Goal: Navigation & Orientation: Find specific page/section

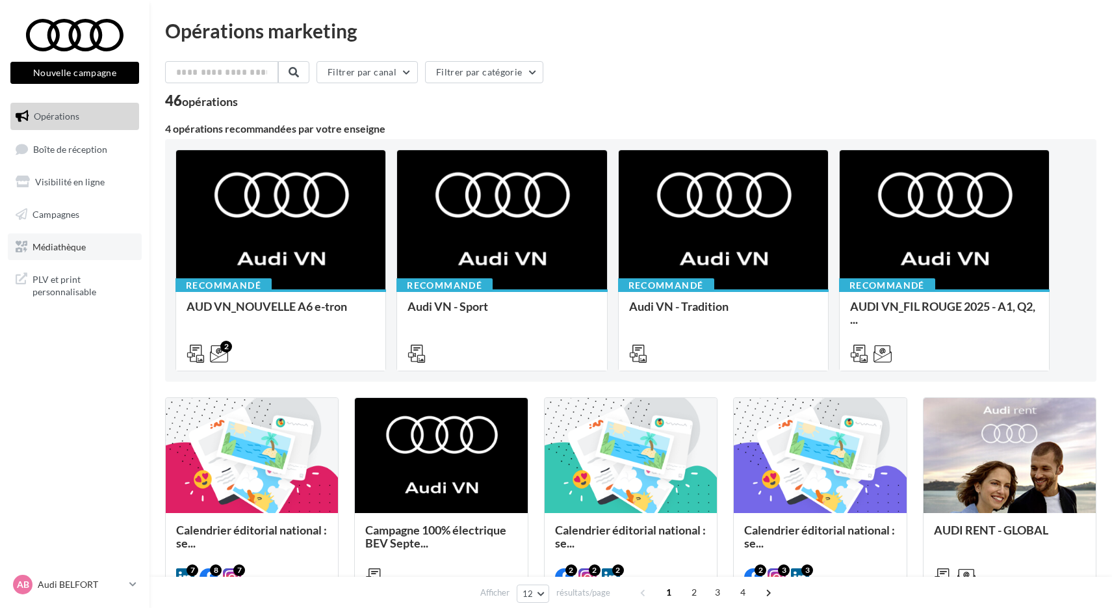
click at [93, 241] on link "Médiathèque" at bounding box center [75, 246] width 134 height 27
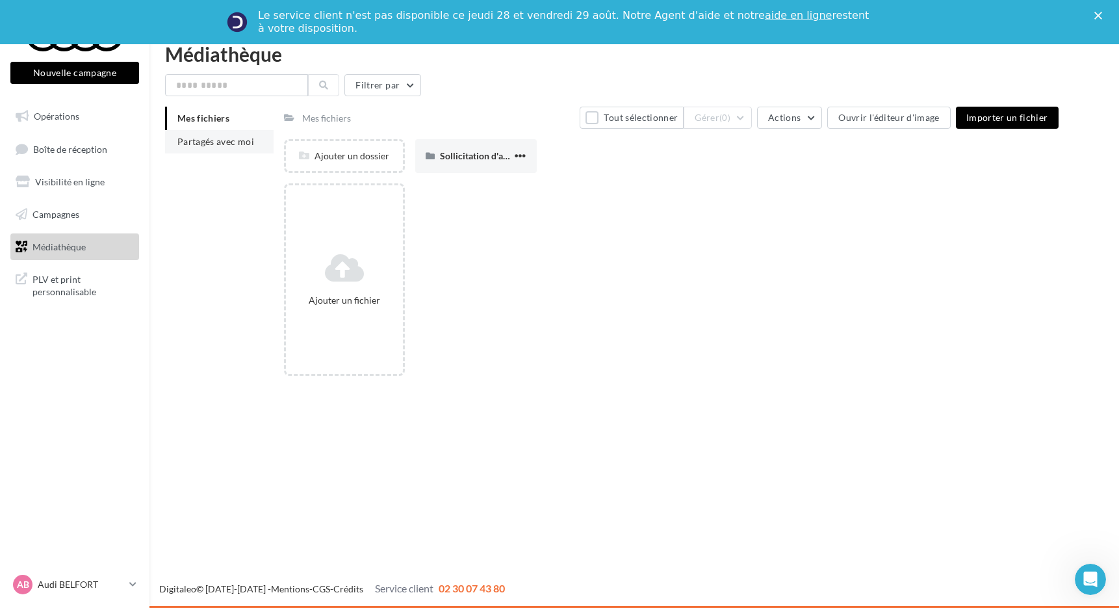
click at [248, 121] on li "Mes fichiers" at bounding box center [219, 118] width 109 height 23
click at [235, 151] on li "Partagés avec moi" at bounding box center [219, 141] width 109 height 23
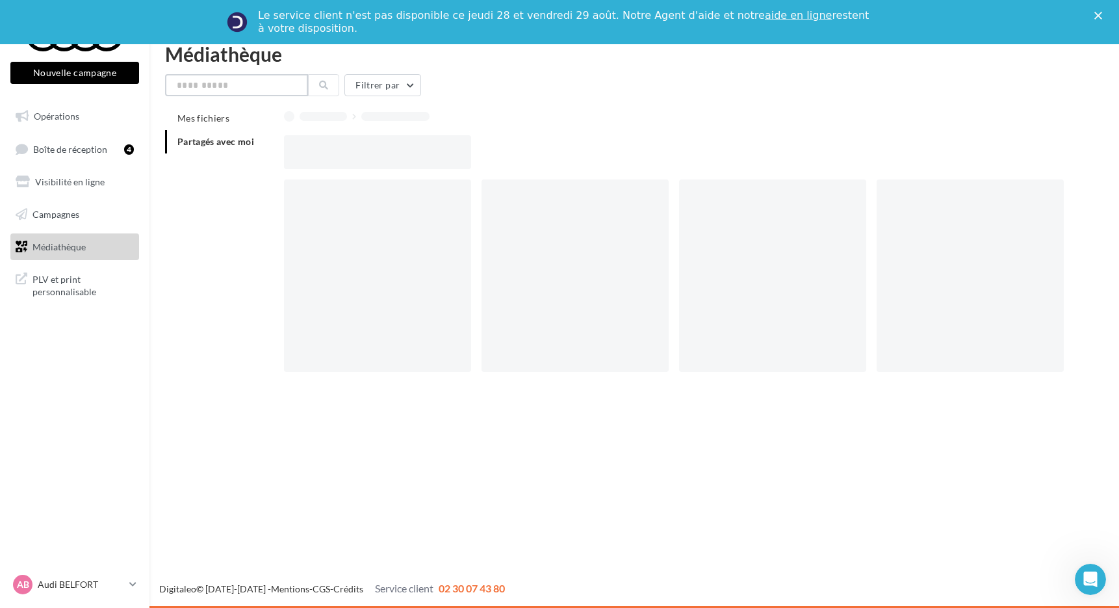
click at [250, 86] on input "text" at bounding box center [236, 85] width 143 height 22
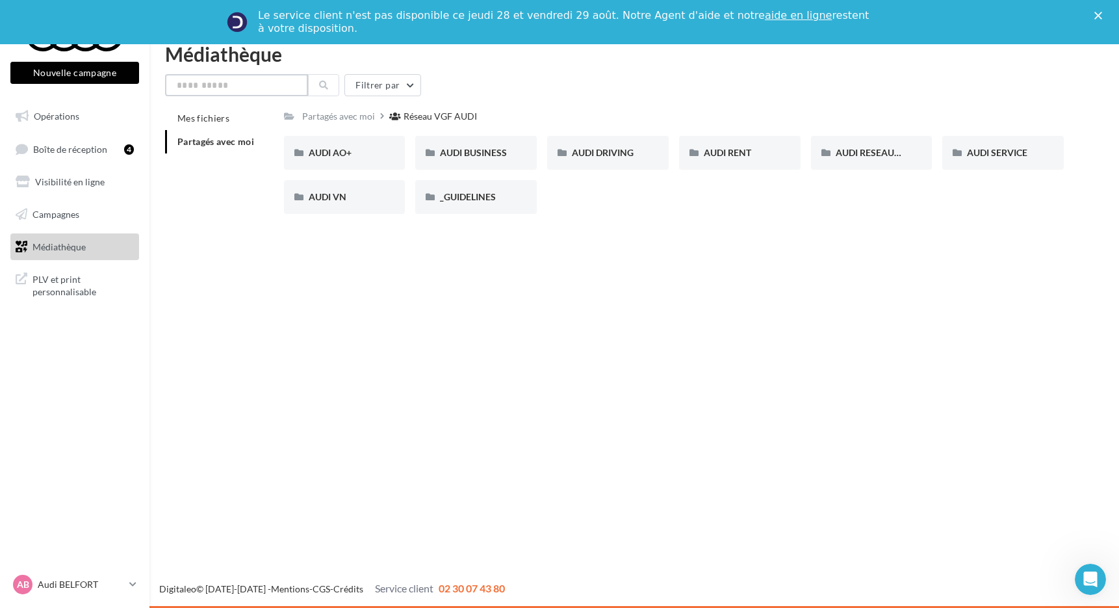
type input "*"
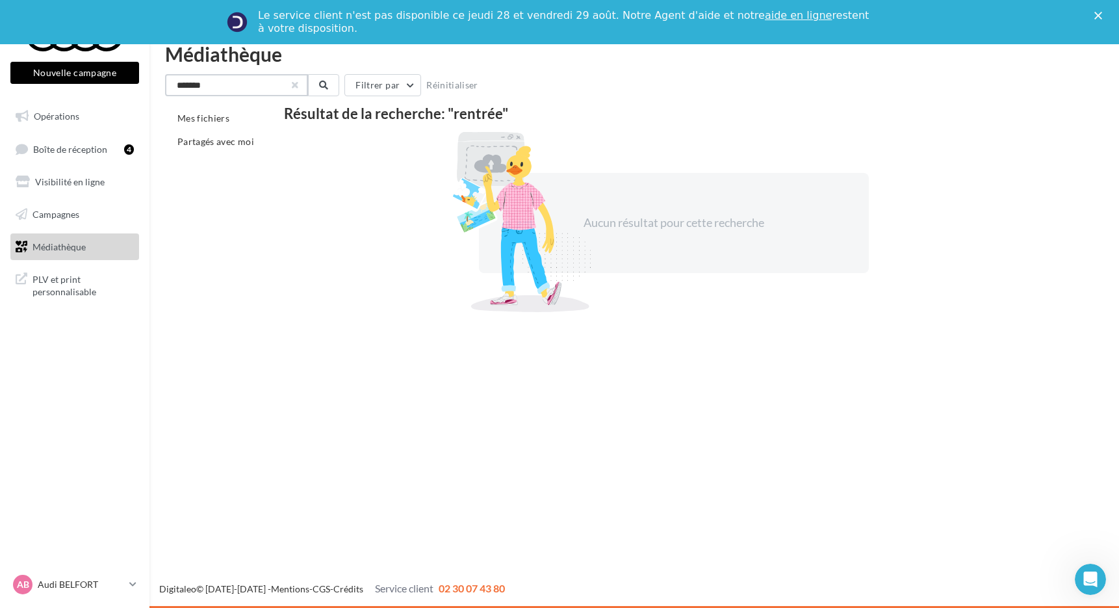
type input "*******"
click at [296, 86] on button "button" at bounding box center [295, 85] width 5 height 5
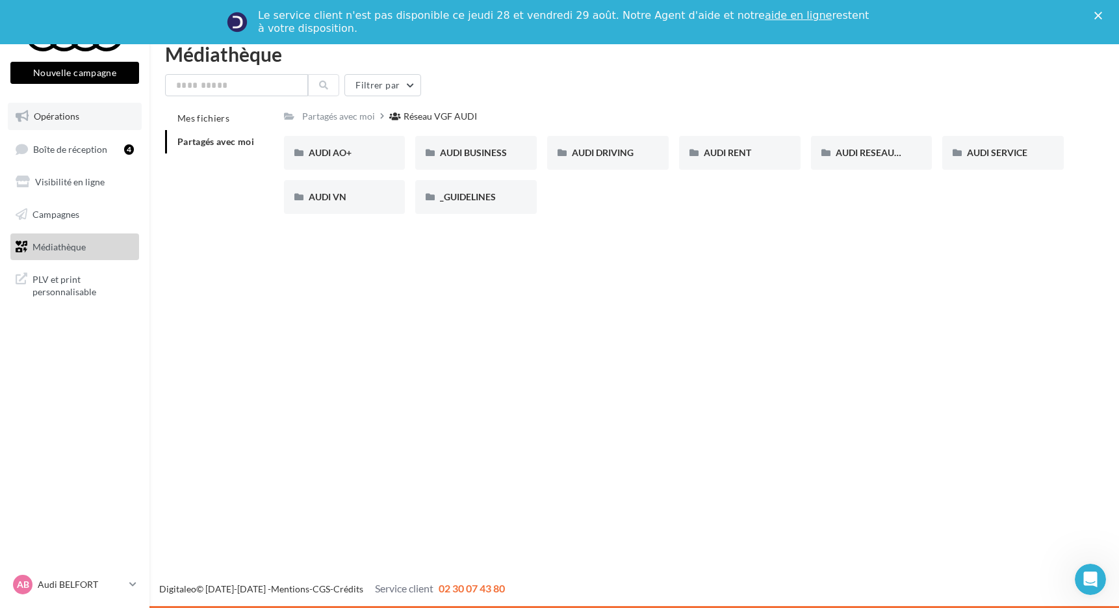
click at [88, 126] on link "Opérations" at bounding box center [75, 116] width 134 height 27
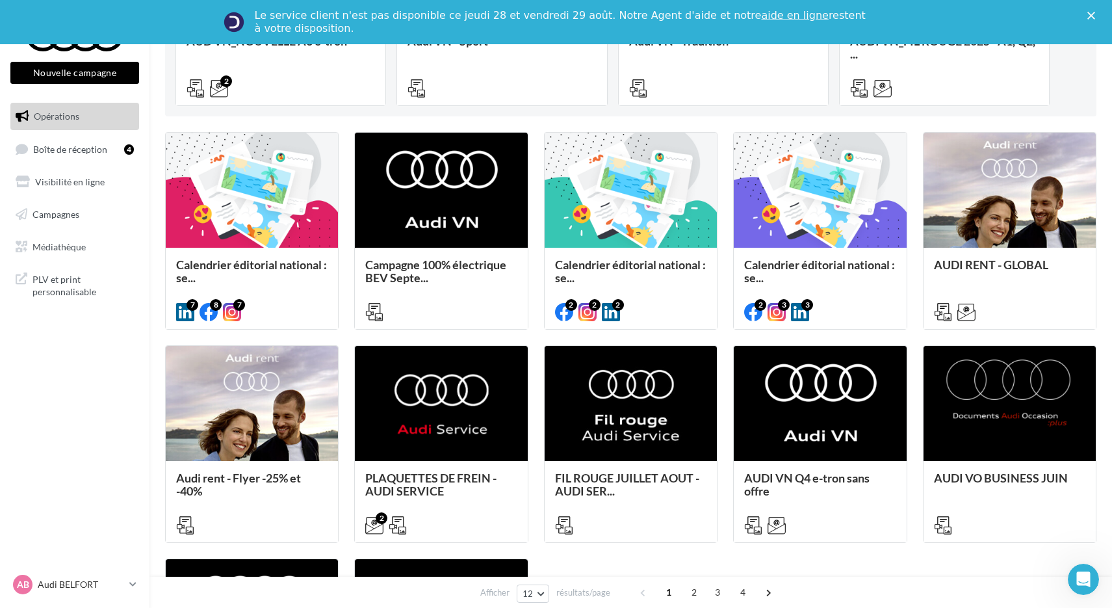
scroll to position [320, 0]
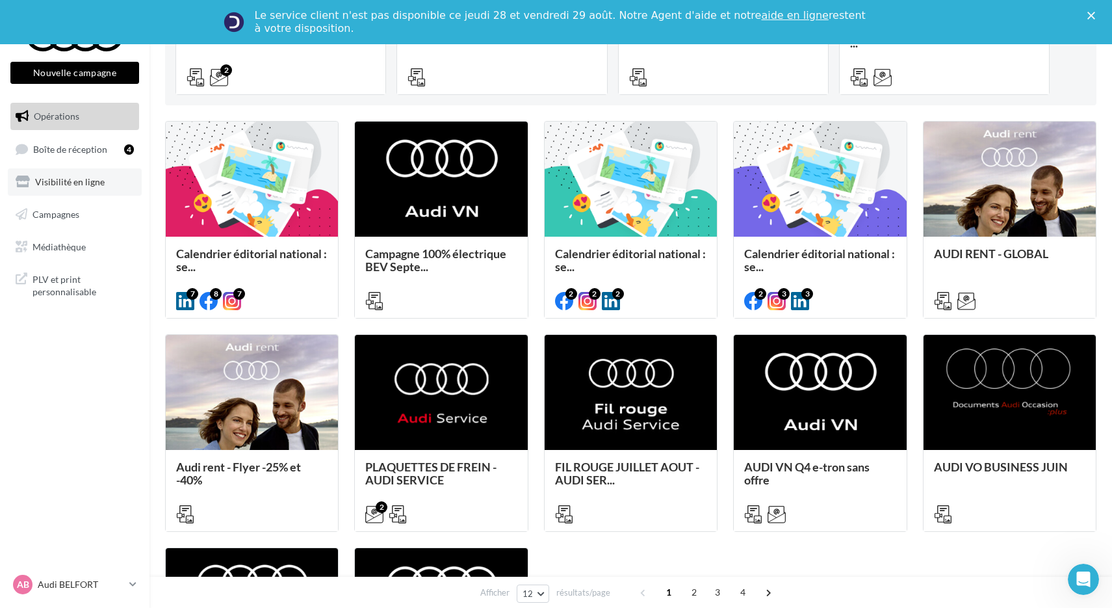
click at [84, 172] on link "Visibilité en ligne" at bounding box center [75, 181] width 134 height 27
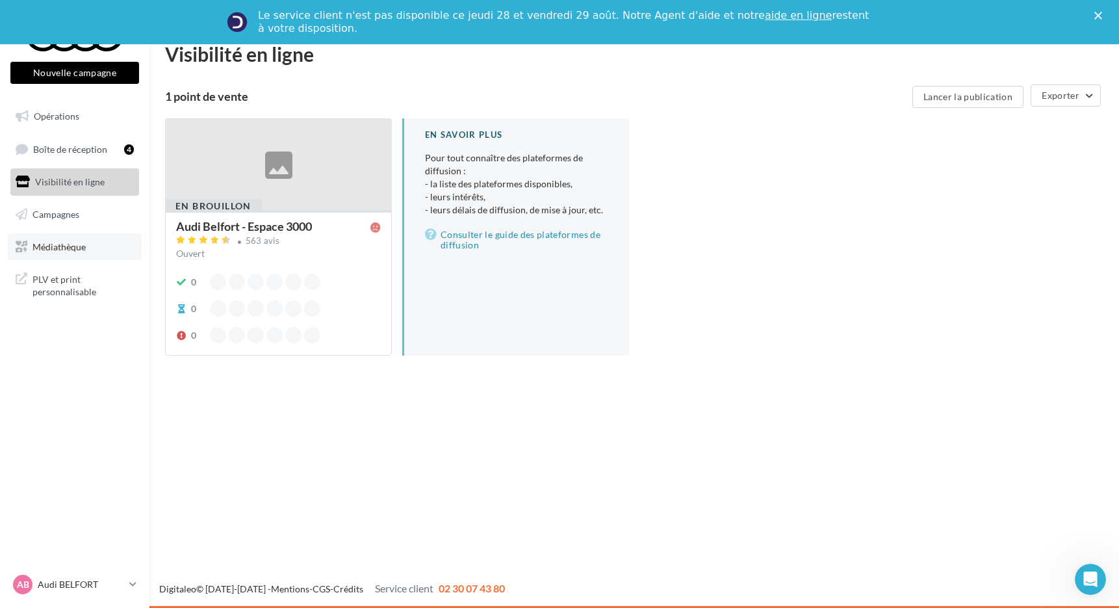
click at [92, 239] on link "Médiathèque" at bounding box center [75, 246] width 134 height 27
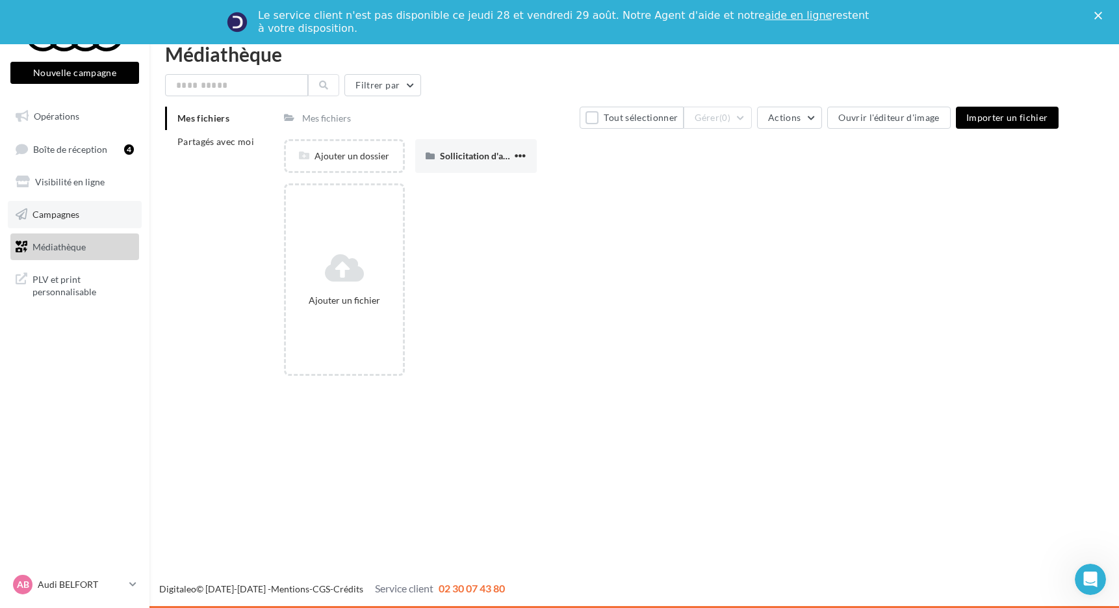
click at [90, 224] on link "Campagnes" at bounding box center [75, 214] width 134 height 27
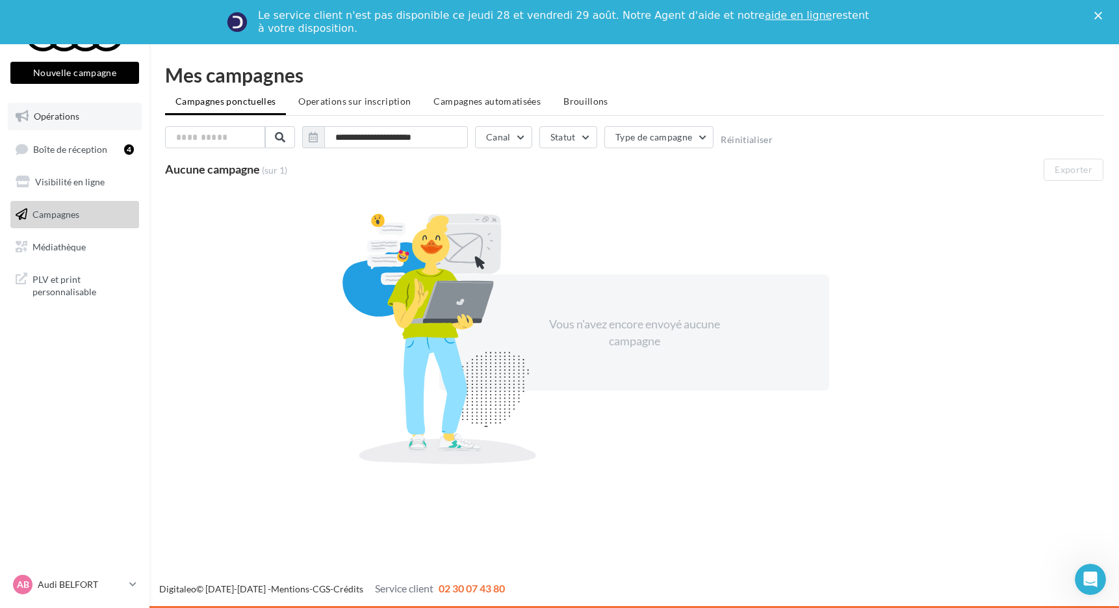
click at [40, 125] on link "Opérations" at bounding box center [75, 116] width 134 height 27
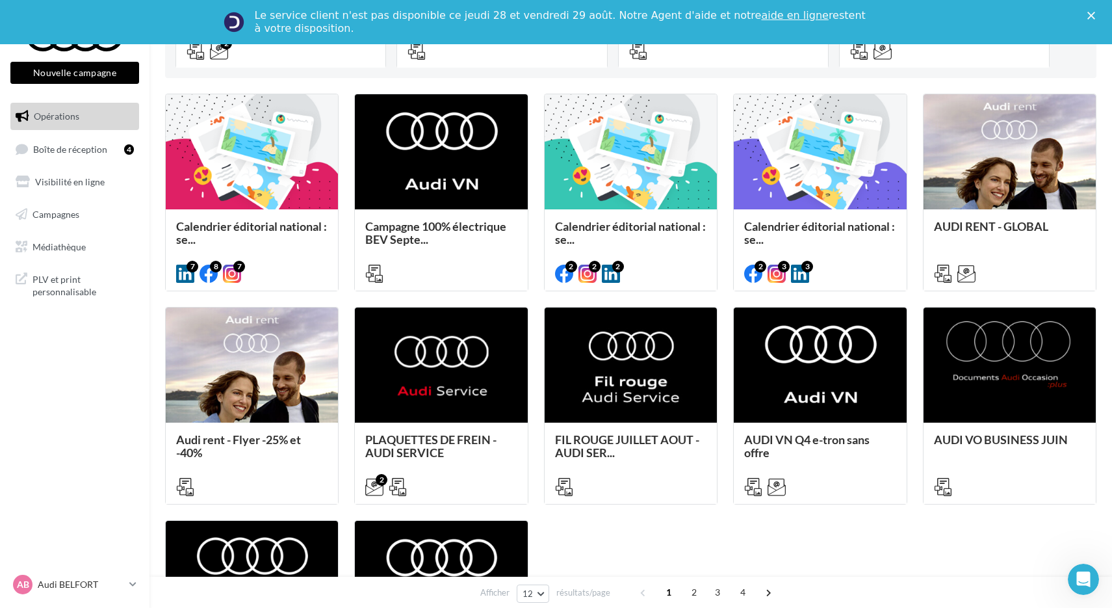
scroll to position [489, 0]
